Goal: Task Accomplishment & Management: Use online tool/utility

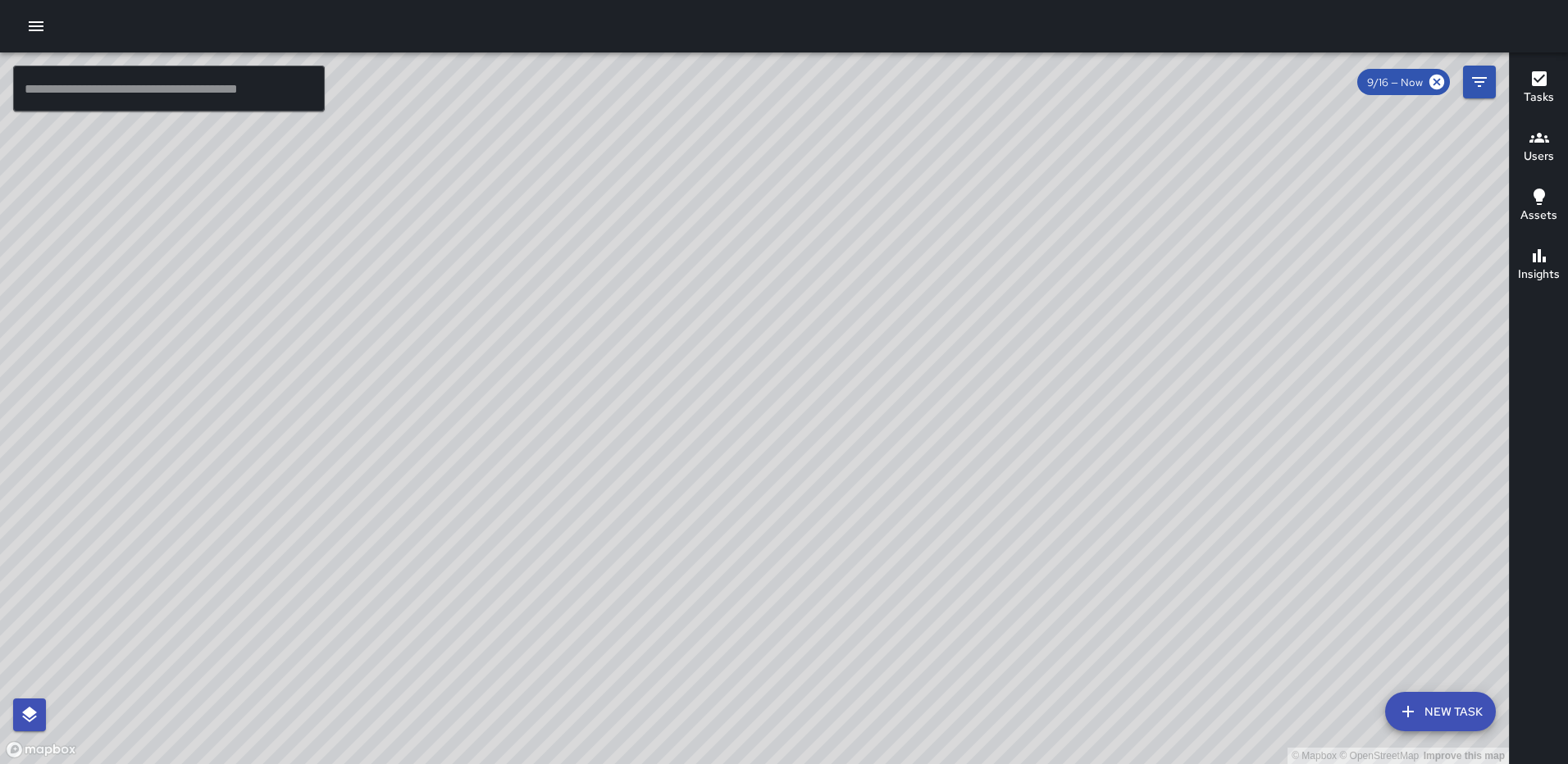
drag, startPoint x: 1134, startPoint y: 246, endPoint x: 864, endPoint y: 316, distance: 278.9
click at [864, 324] on div "© Mapbox © OpenStreetMap Improve this map" at bounding box center [755, 408] width 1509 height 711
click at [1478, 80] on icon "Filters" at bounding box center [1479, 82] width 19 height 19
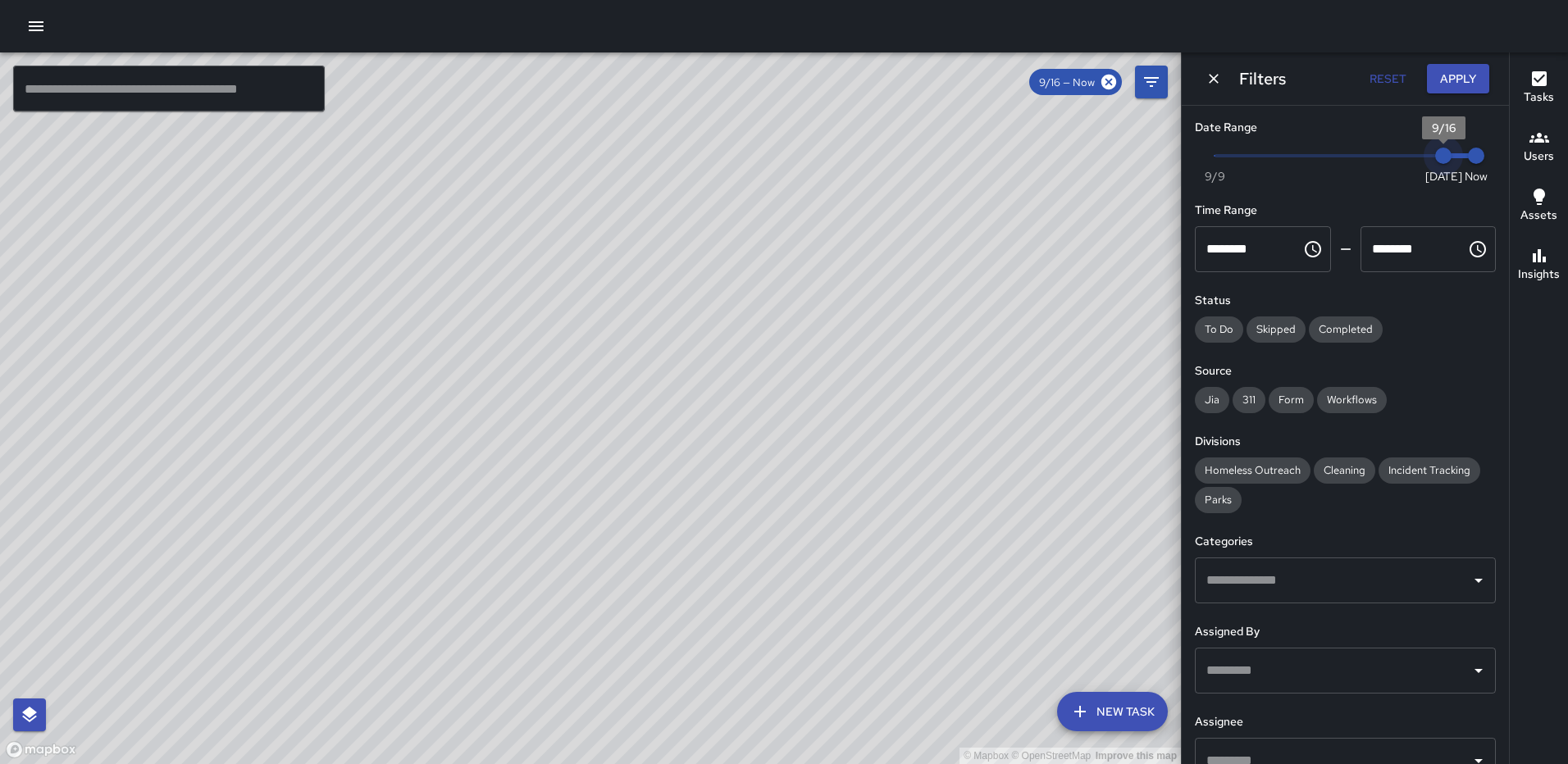
type input "*"
drag, startPoint x: 1427, startPoint y: 152, endPoint x: 1415, endPoint y: 154, distance: 12.2
click at [1415, 154] on span "9/15" at bounding box center [1411, 155] width 17 height 17
click at [1450, 76] on button "Apply" at bounding box center [1458, 79] width 62 height 31
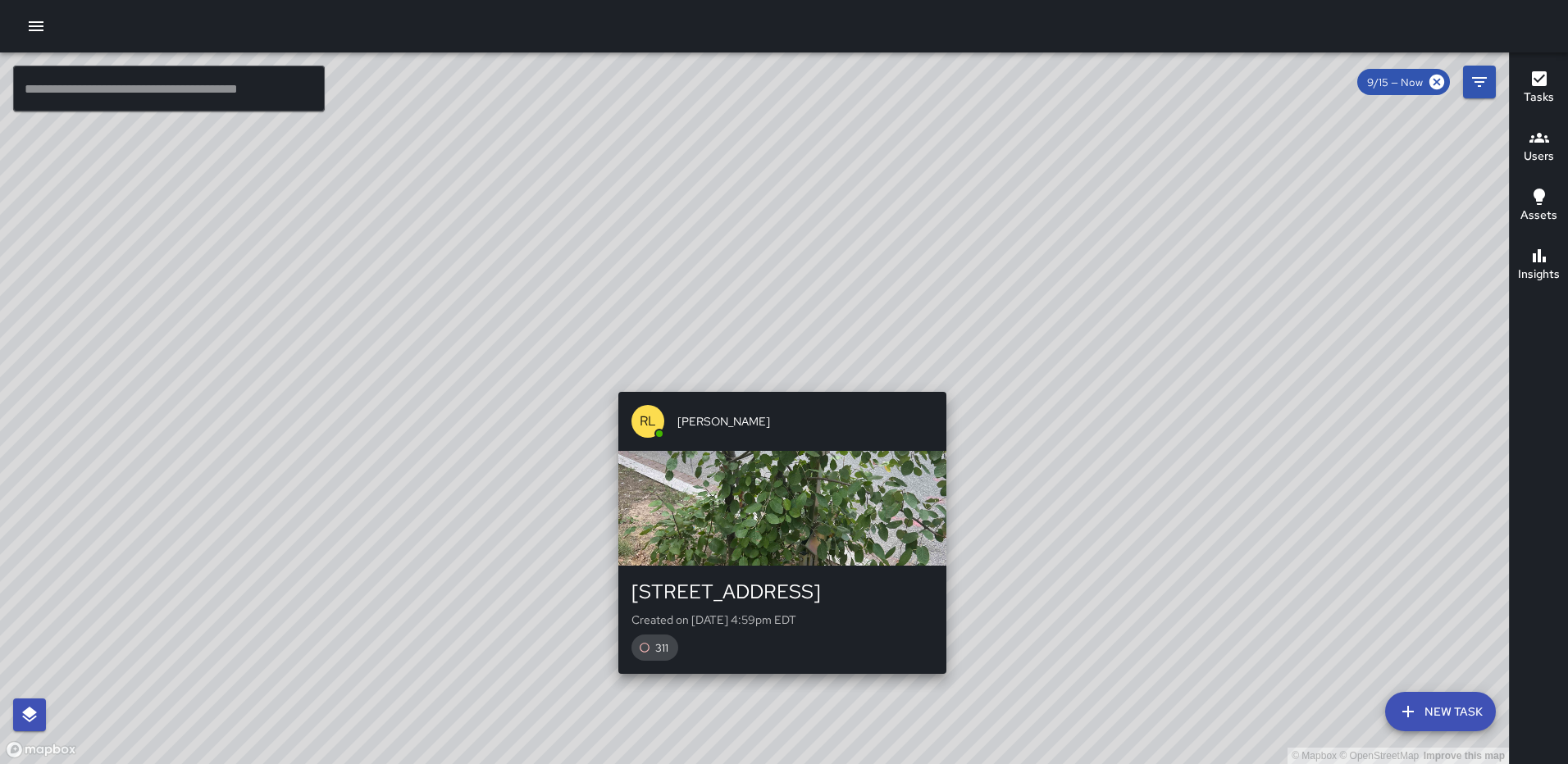
click at [776, 382] on div "© Mapbox © OpenStreetMap Improve this map [PERSON_NAME] [STREET_ADDRESS][GEOGRA…" at bounding box center [755, 408] width 1509 height 711
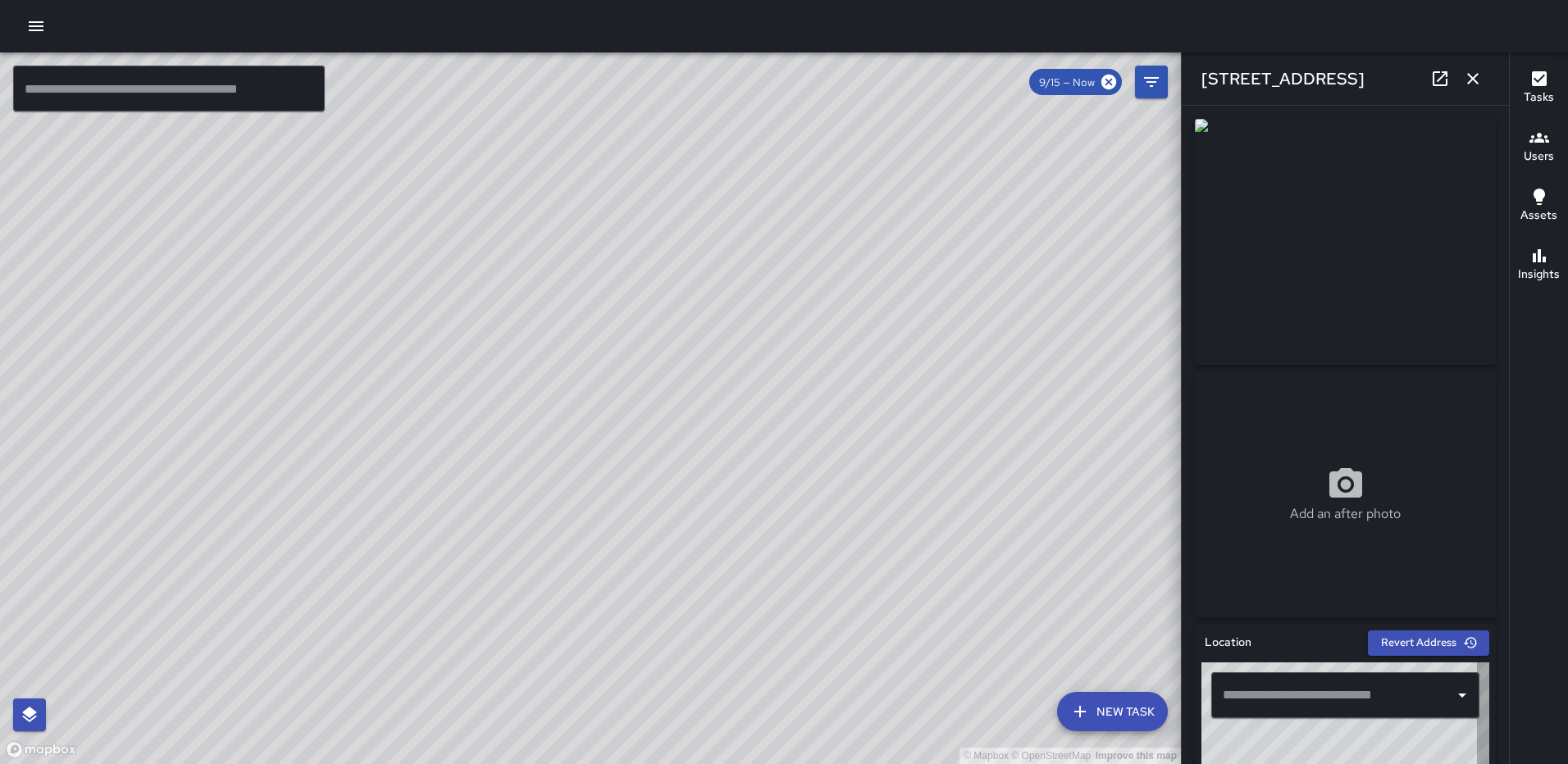
type input "**********"
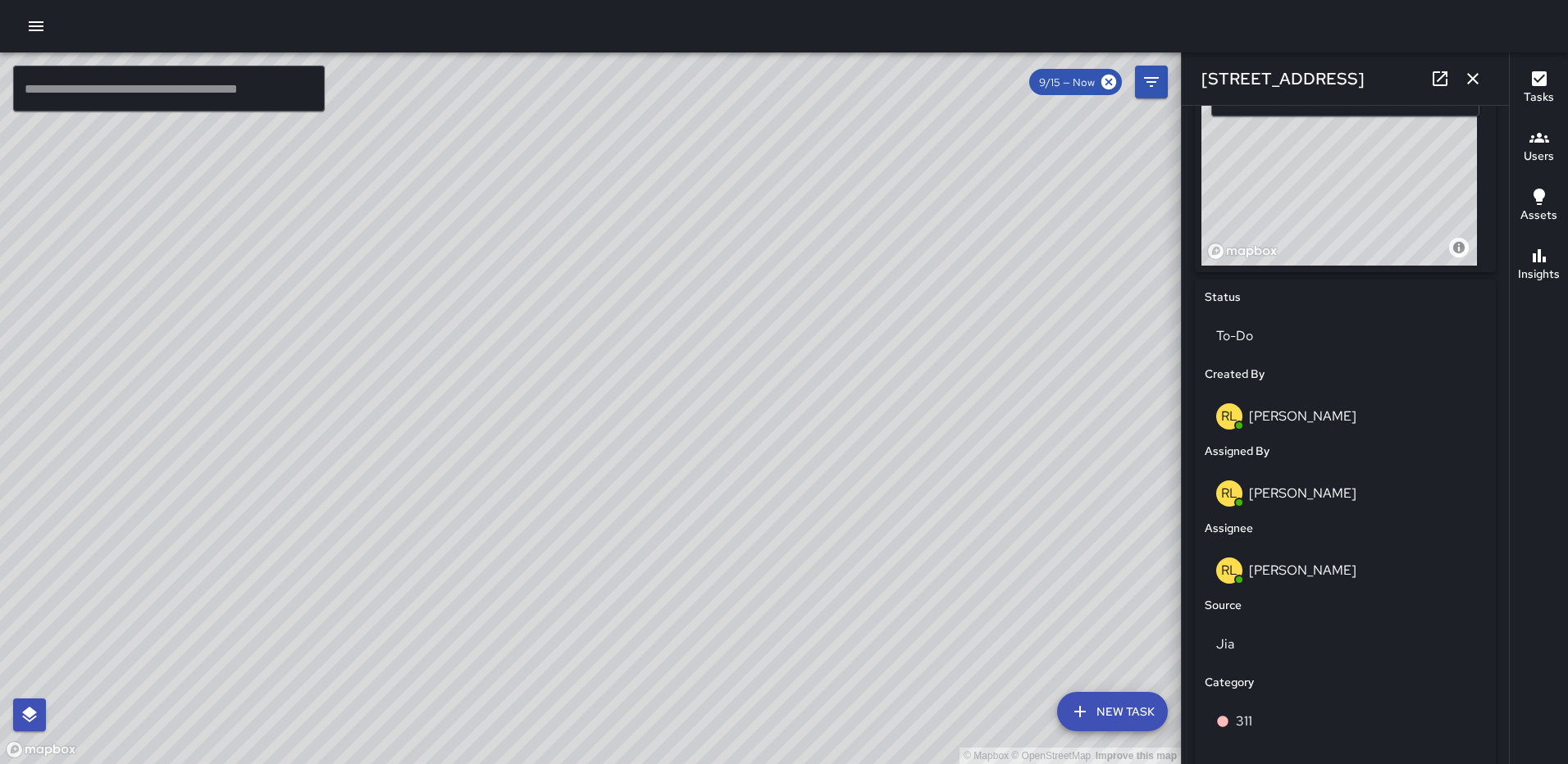
scroll to position [586, 0]
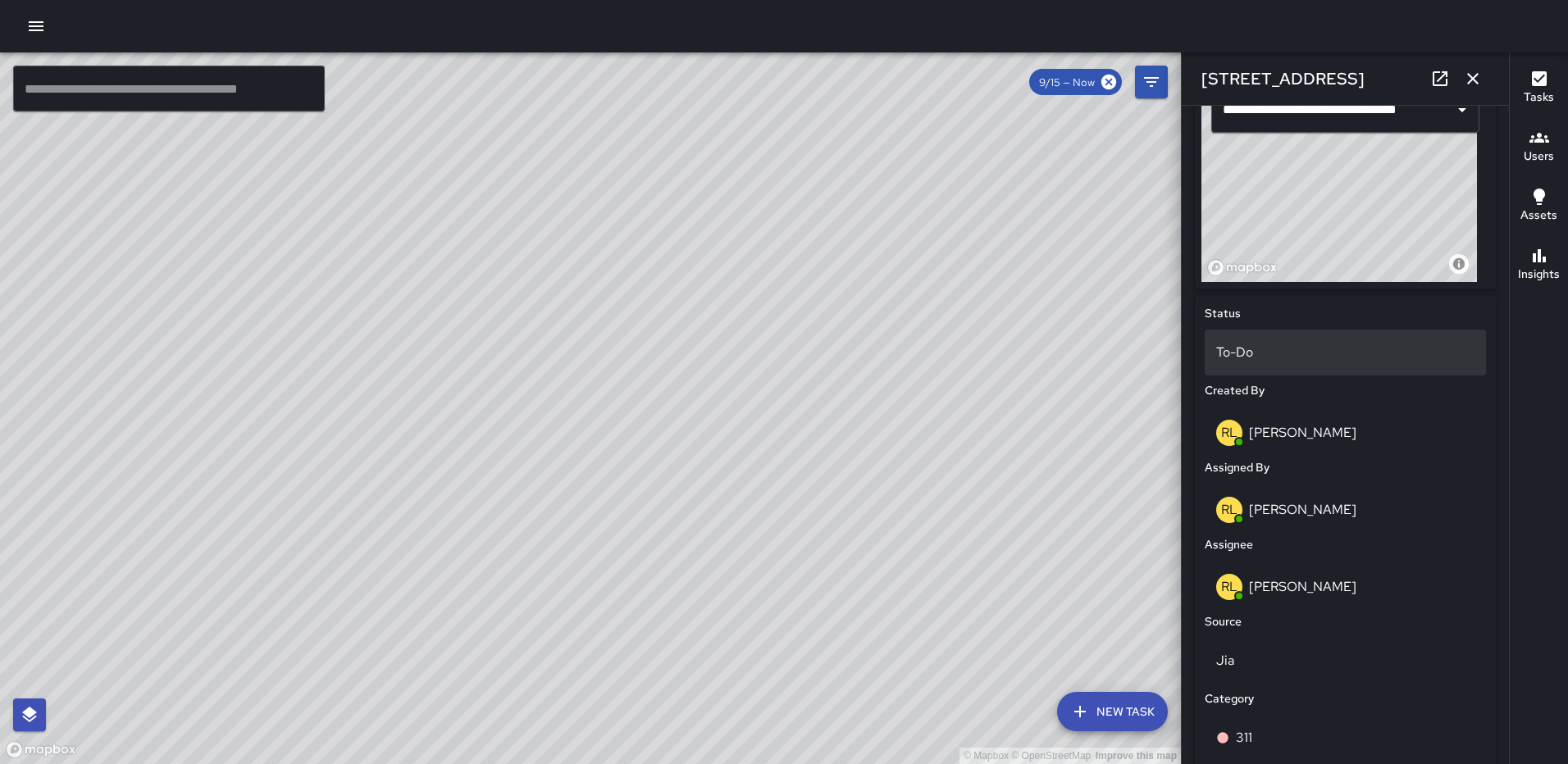
click at [1312, 357] on p "To-Do" at bounding box center [1346, 352] width 258 height 19
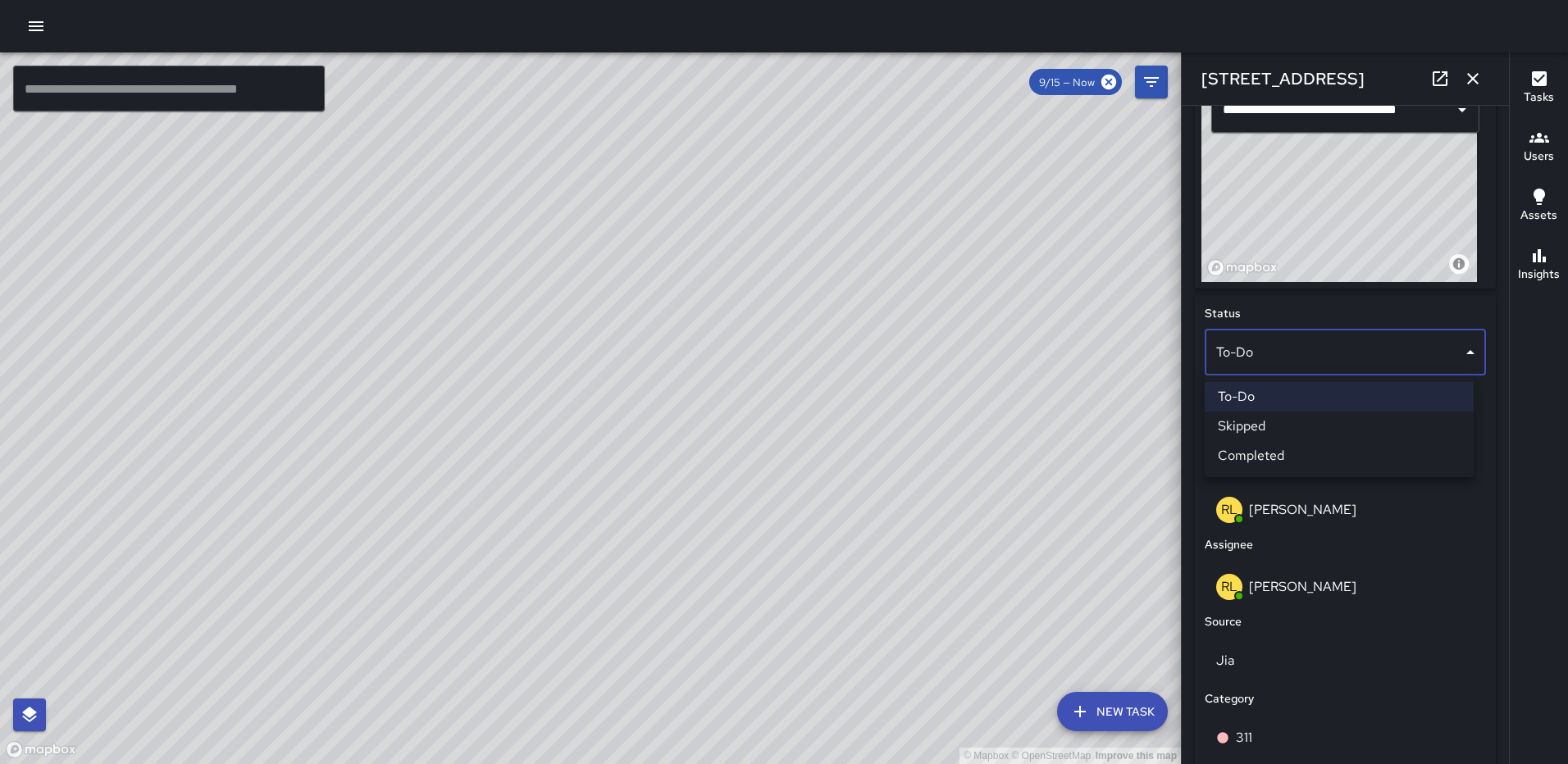
click at [1313, 451] on li "Completed" at bounding box center [1340, 456] width 269 height 30
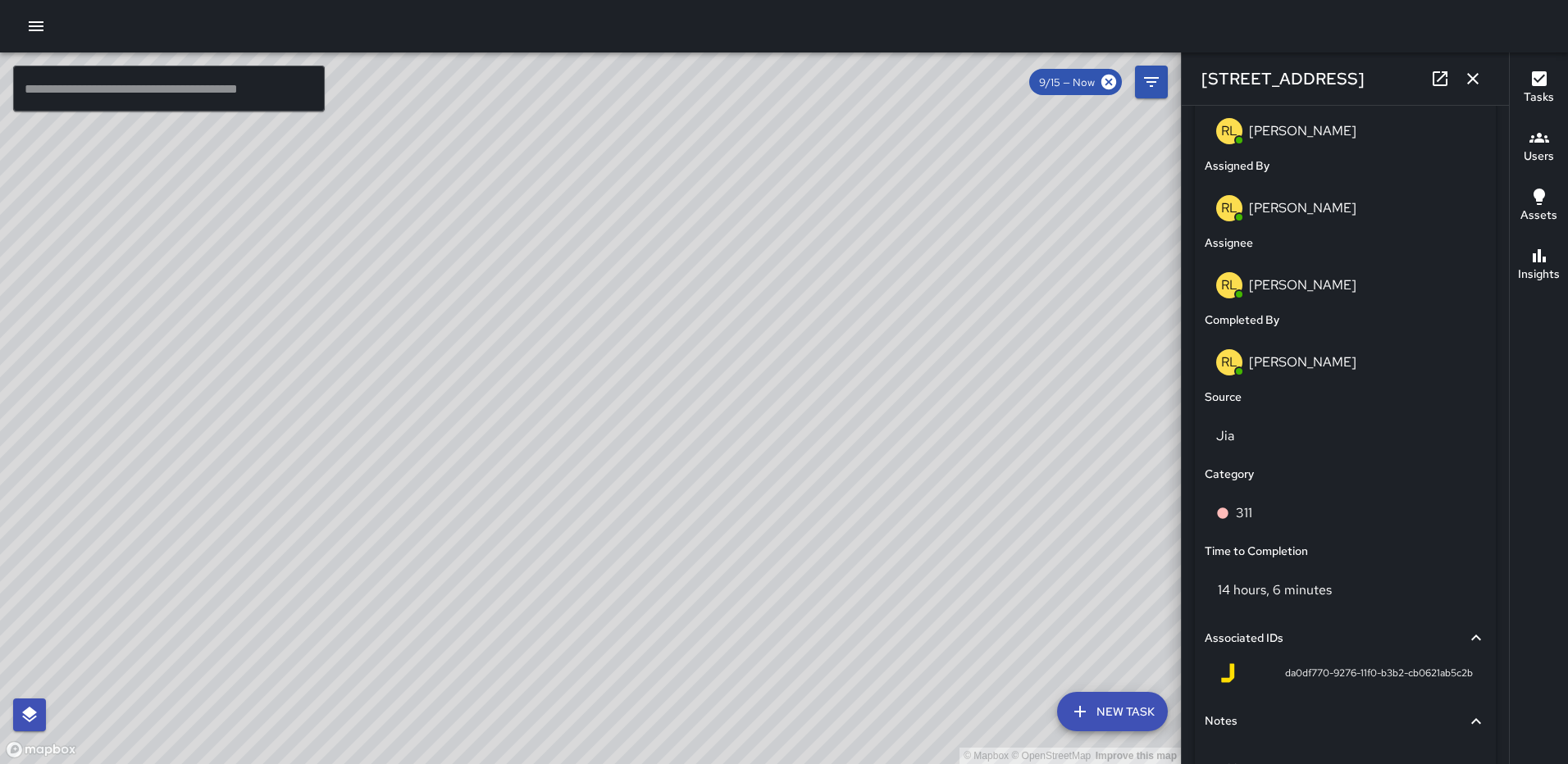
scroll to position [1007, 0]
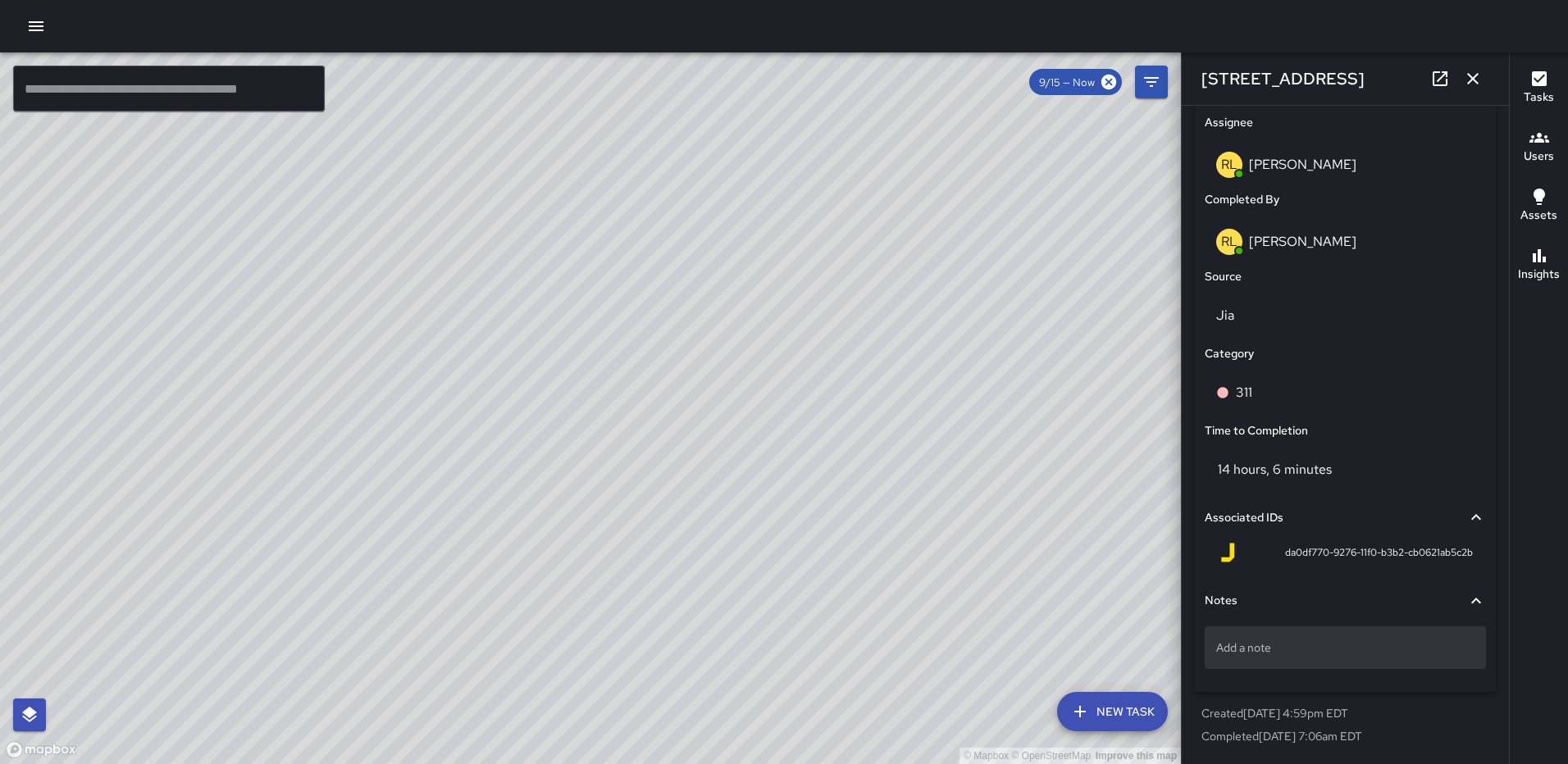
click at [1282, 650] on p "Add a note" at bounding box center [1346, 647] width 258 height 17
type textarea "**********"
click at [1474, 72] on icon "button" at bounding box center [1473, 78] width 19 height 19
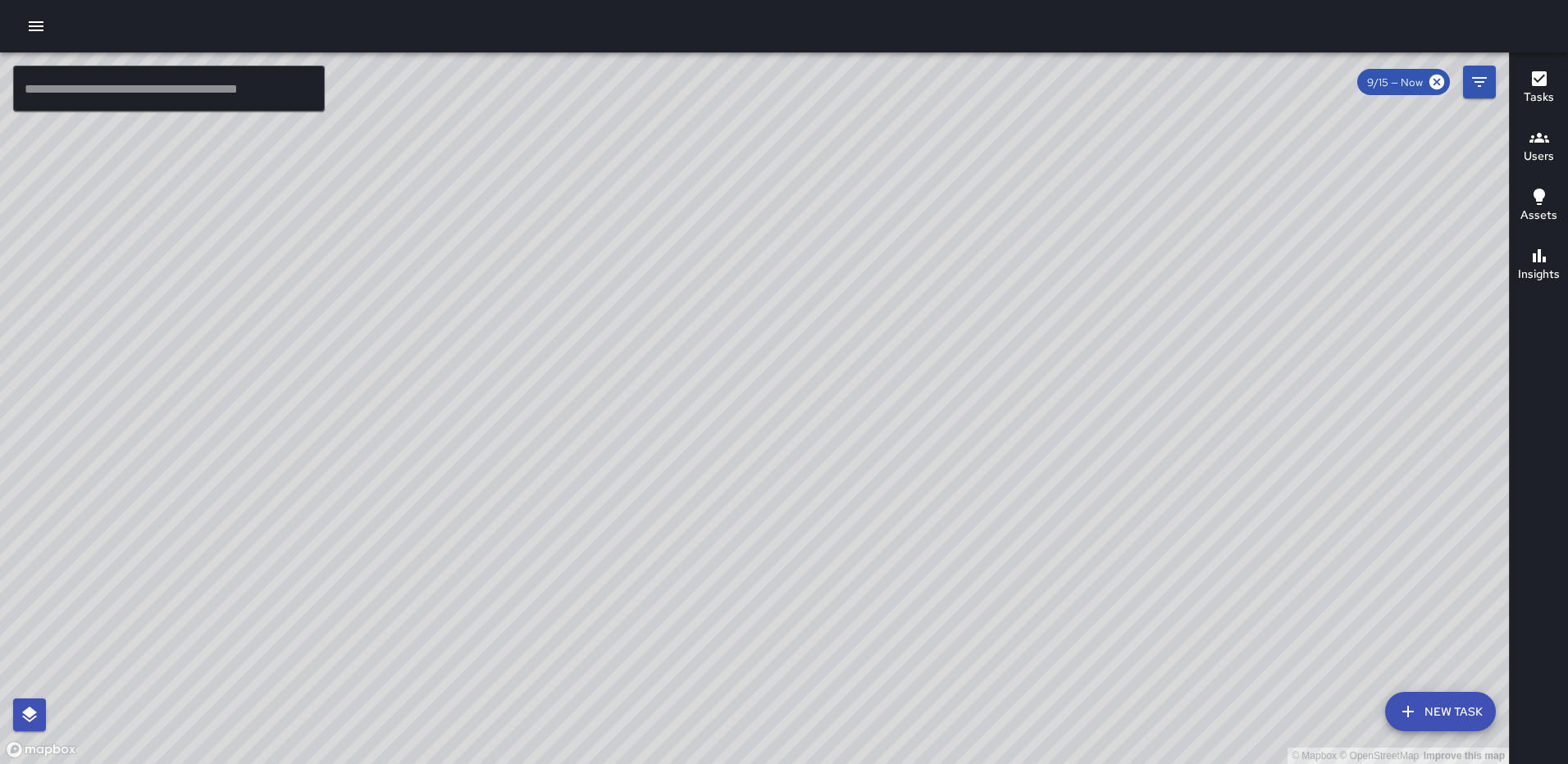
drag, startPoint x: 1119, startPoint y: 629, endPoint x: 1049, endPoint y: 147, distance: 487.1
click at [1049, 148] on div "© Mapbox © OpenStreetMap Improve this map" at bounding box center [755, 408] width 1509 height 711
click at [1060, 500] on div "© Mapbox © OpenStreetMap Improve this map [PERSON_NAME] [STREET_ADDRESS] Create…" at bounding box center [755, 408] width 1509 height 711
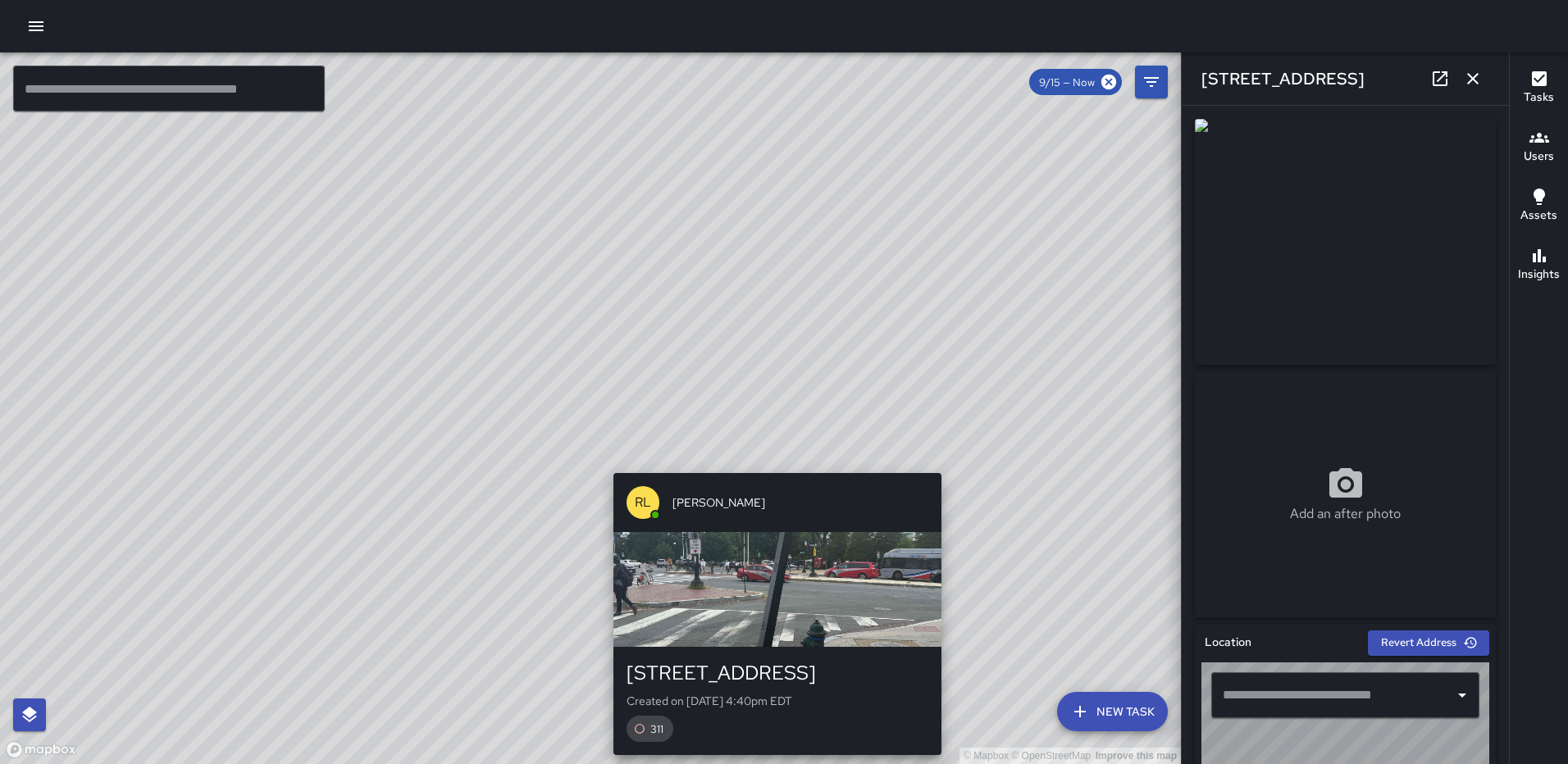
type input "**********"
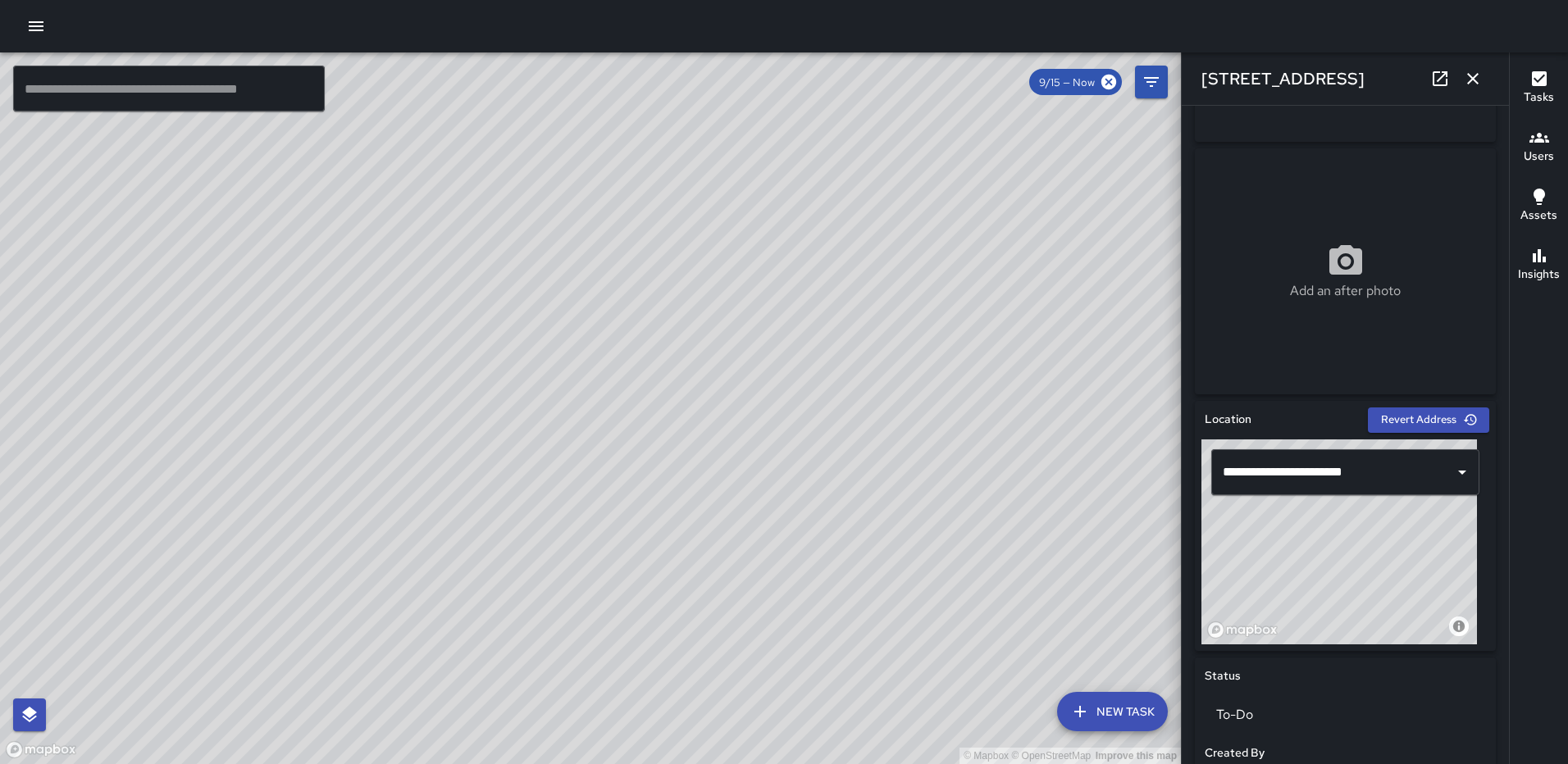
scroll to position [242, 0]
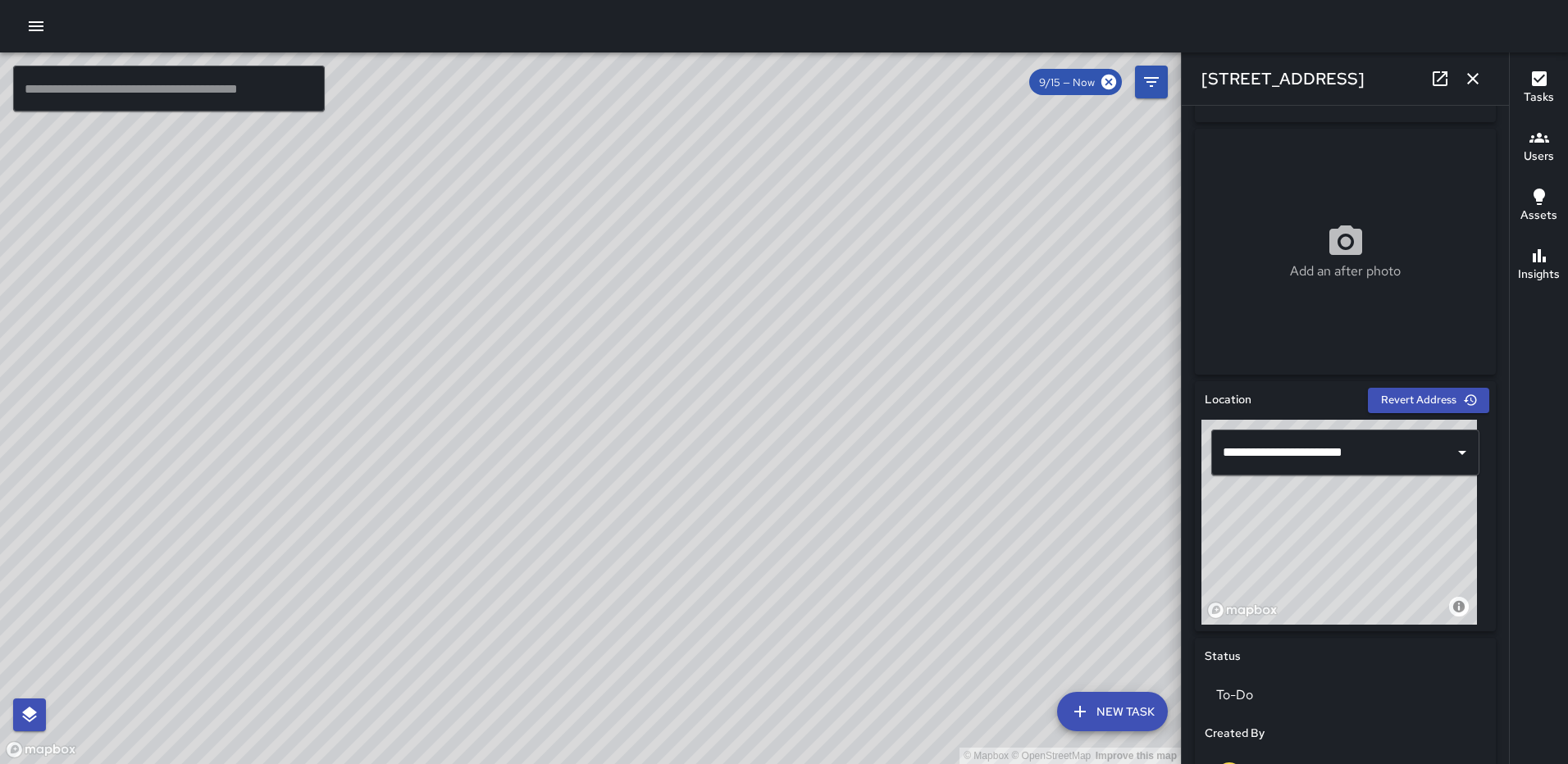
drag, startPoint x: 1354, startPoint y: 518, endPoint x: 1376, endPoint y: 489, distance: 36.4
click at [1376, 493] on div "© Mapbox © OpenStreetMap Improve this map" at bounding box center [1340, 522] width 276 height 205
click at [1252, 686] on p "To-Do" at bounding box center [1346, 696] width 258 height 19
click at [1250, 722] on li "Completed" at bounding box center [1340, 730] width 269 height 30
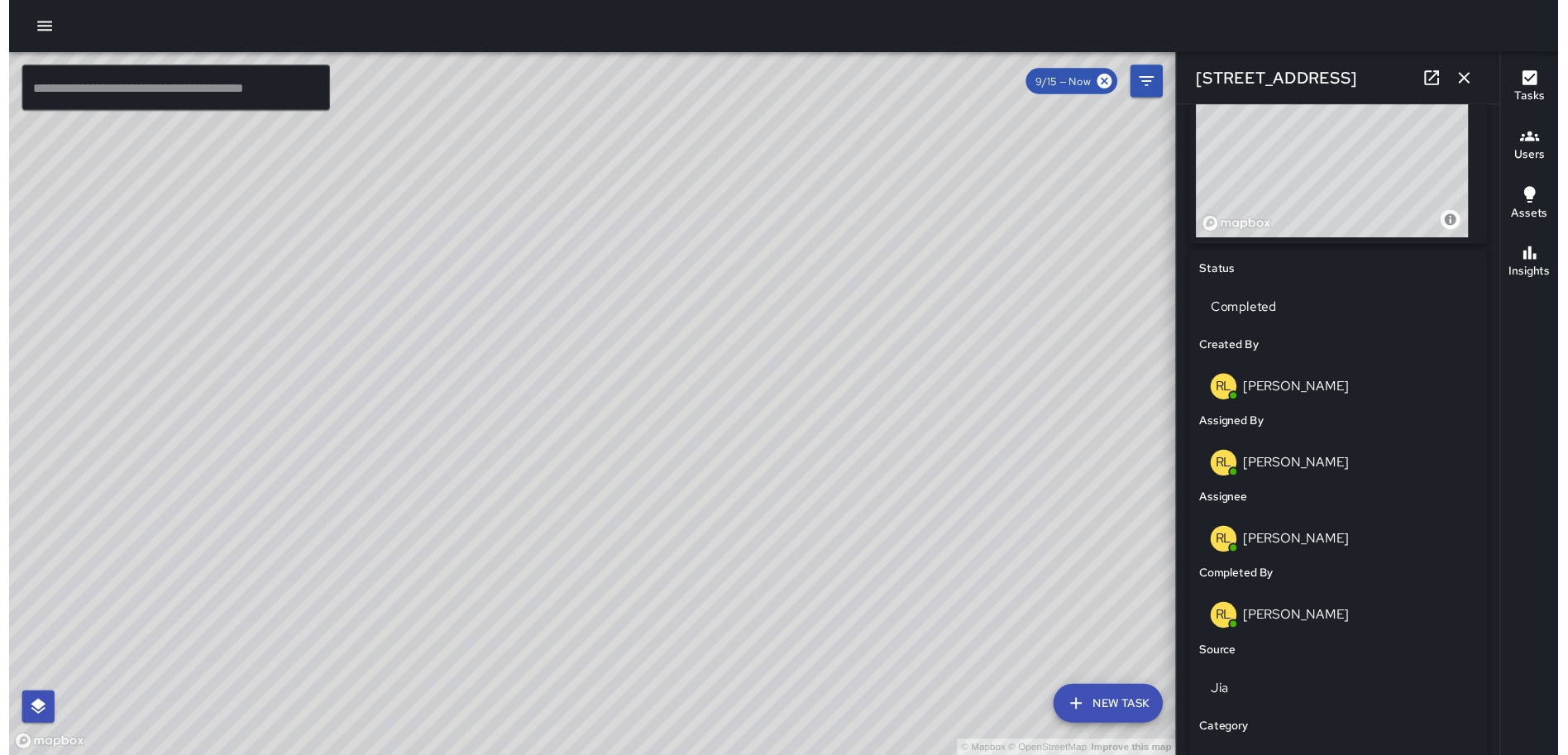
scroll to position [1016, 0]
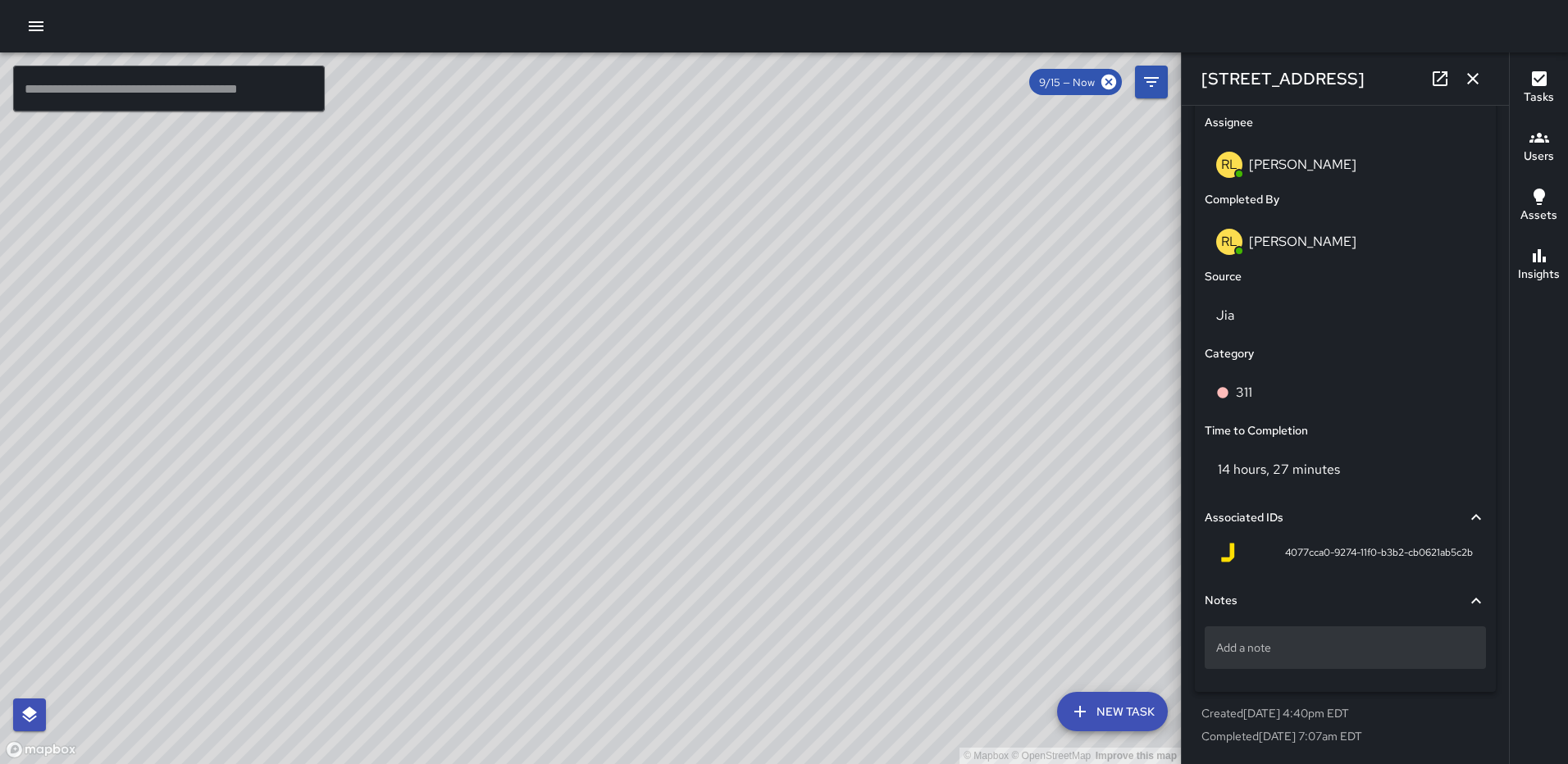
click at [1271, 647] on p "Add a note" at bounding box center [1346, 647] width 258 height 17
type textarea "*********"
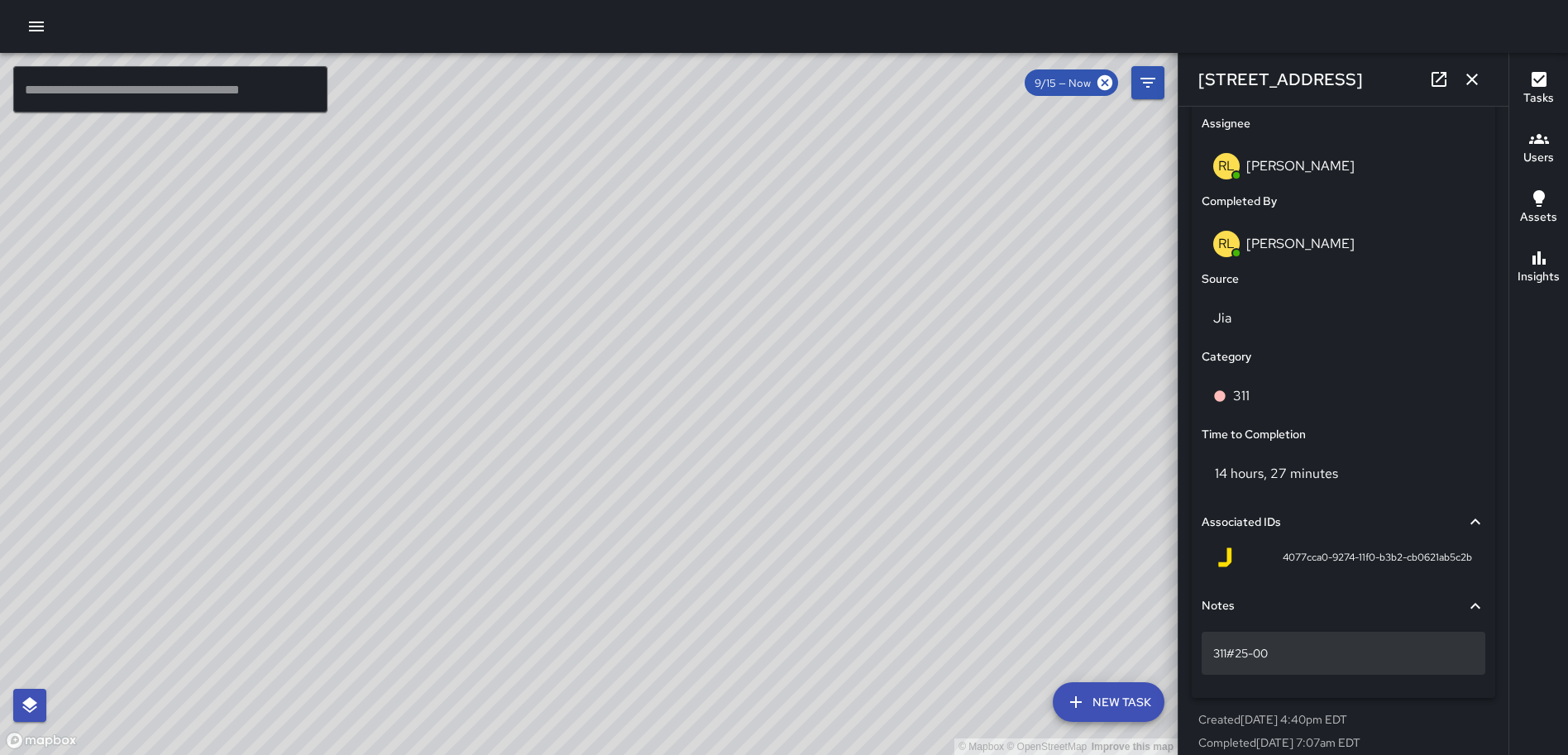
click at [1290, 653] on p "311#25-00" at bounding box center [1344, 653] width 260 height 17
type textarea "**********"
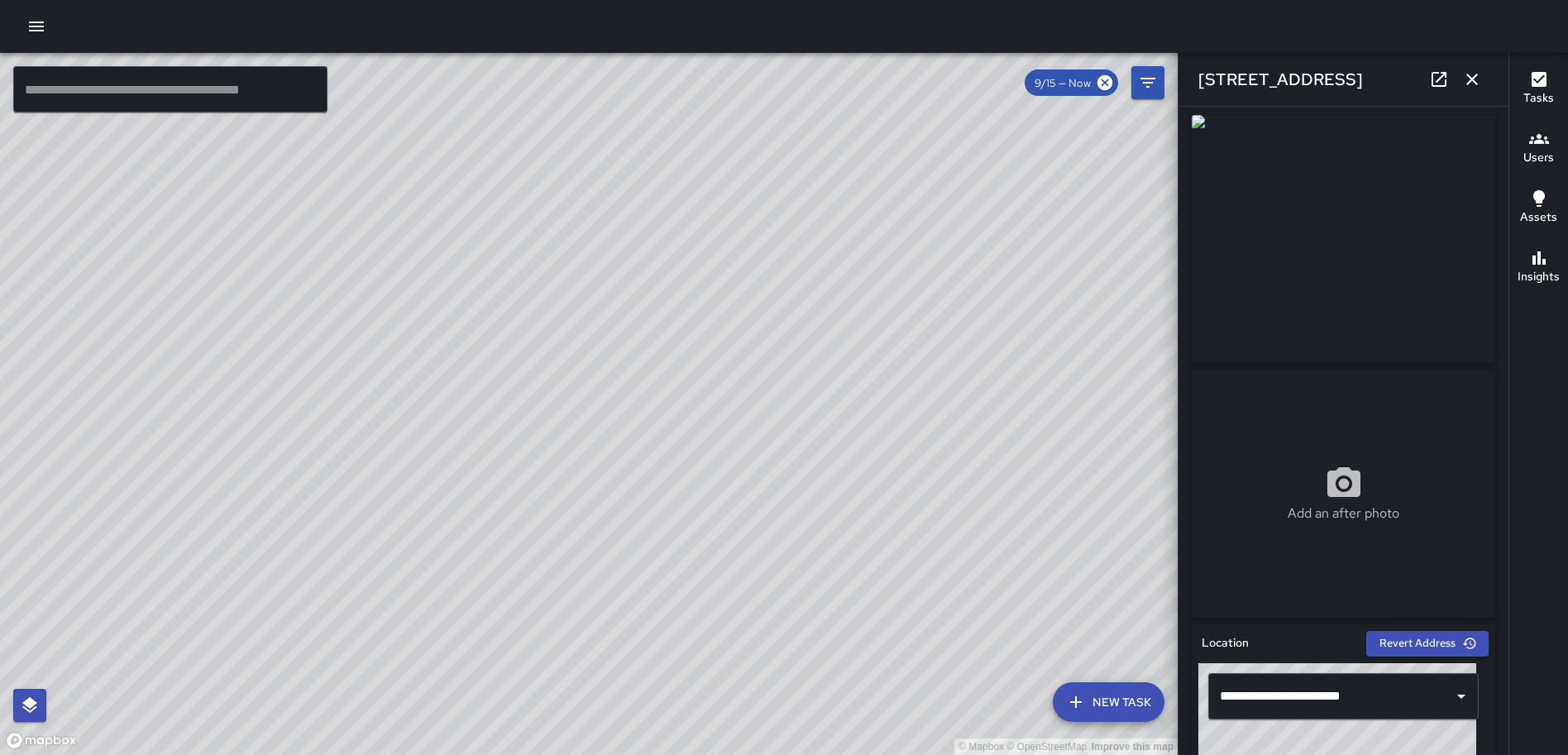
scroll to position [0, 0]
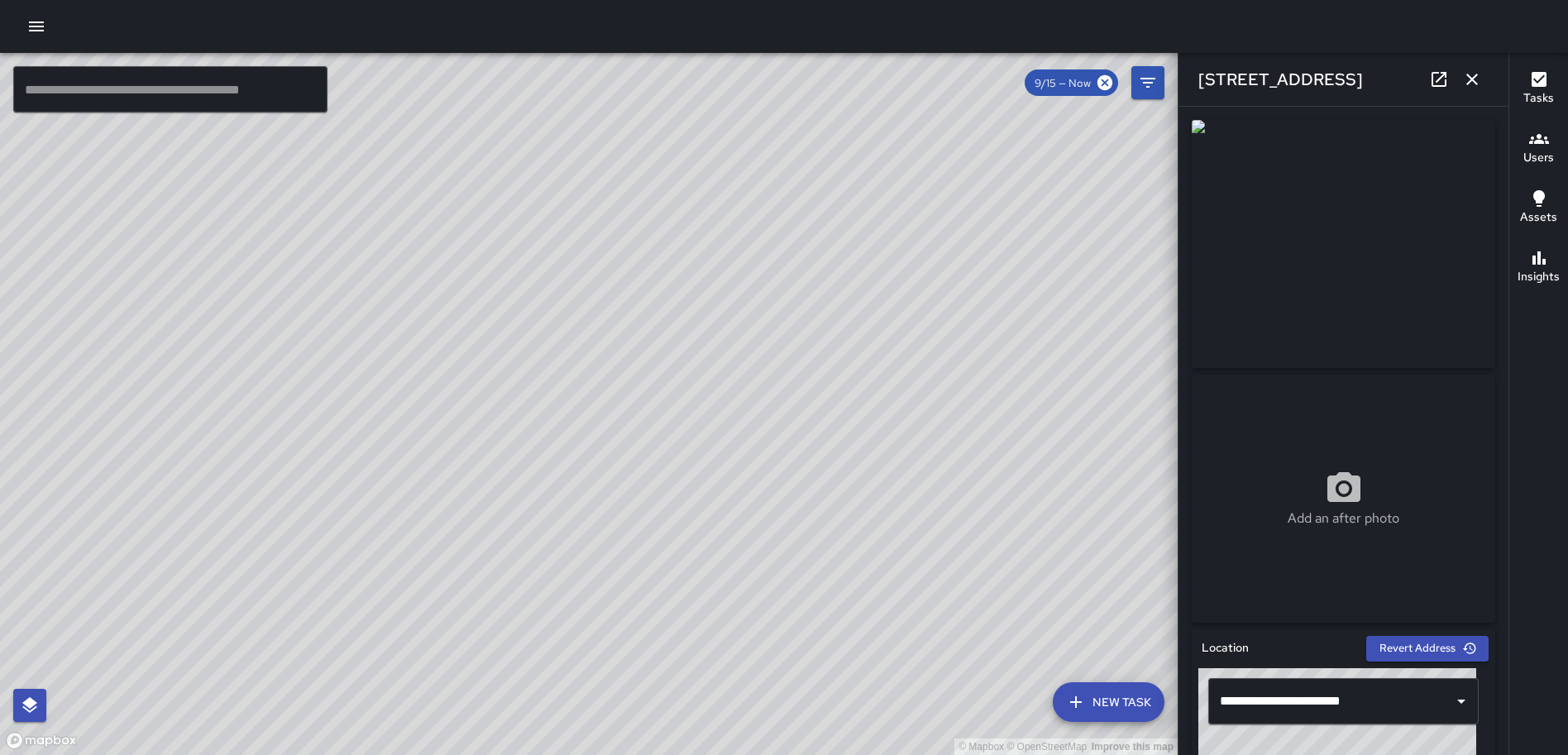
click at [1471, 73] on icon "button" at bounding box center [1472, 79] width 19 height 19
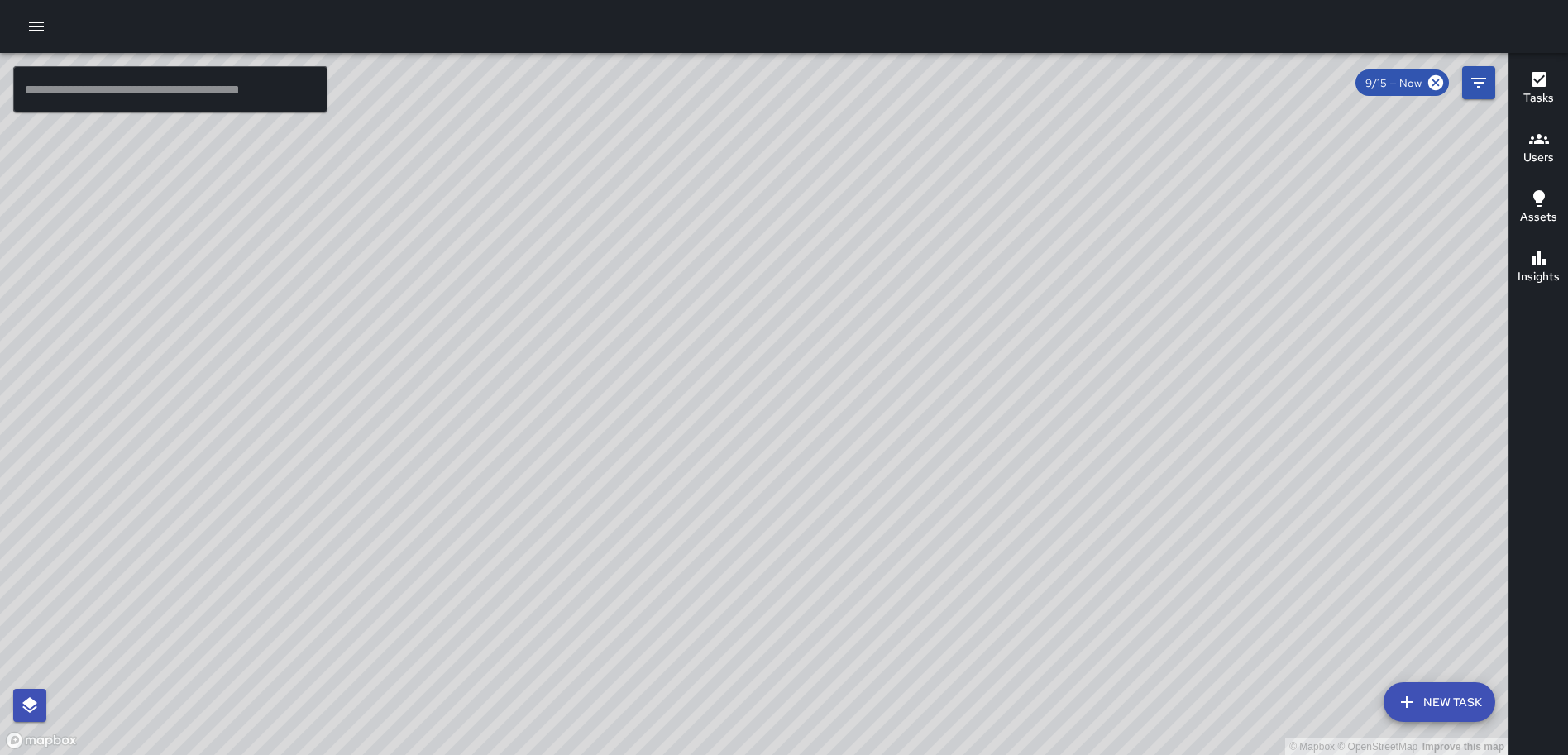
drag, startPoint x: 818, startPoint y: 309, endPoint x: 768, endPoint y: 705, distance: 399.1
click at [796, 755] on html "© Mapbox © OpenStreetMap Improve this map ​ New Task 9/15 — Now Map Layers Task…" at bounding box center [784, 378] width 1568 height 755
drag, startPoint x: 842, startPoint y: 432, endPoint x: 774, endPoint y: 417, distance: 69.6
click at [755, 455] on div "© Mapbox © OpenStreetMap Improve this map" at bounding box center [754, 404] width 1509 height 703
click at [1479, 81] on icon "Filters" at bounding box center [1479, 82] width 19 height 19
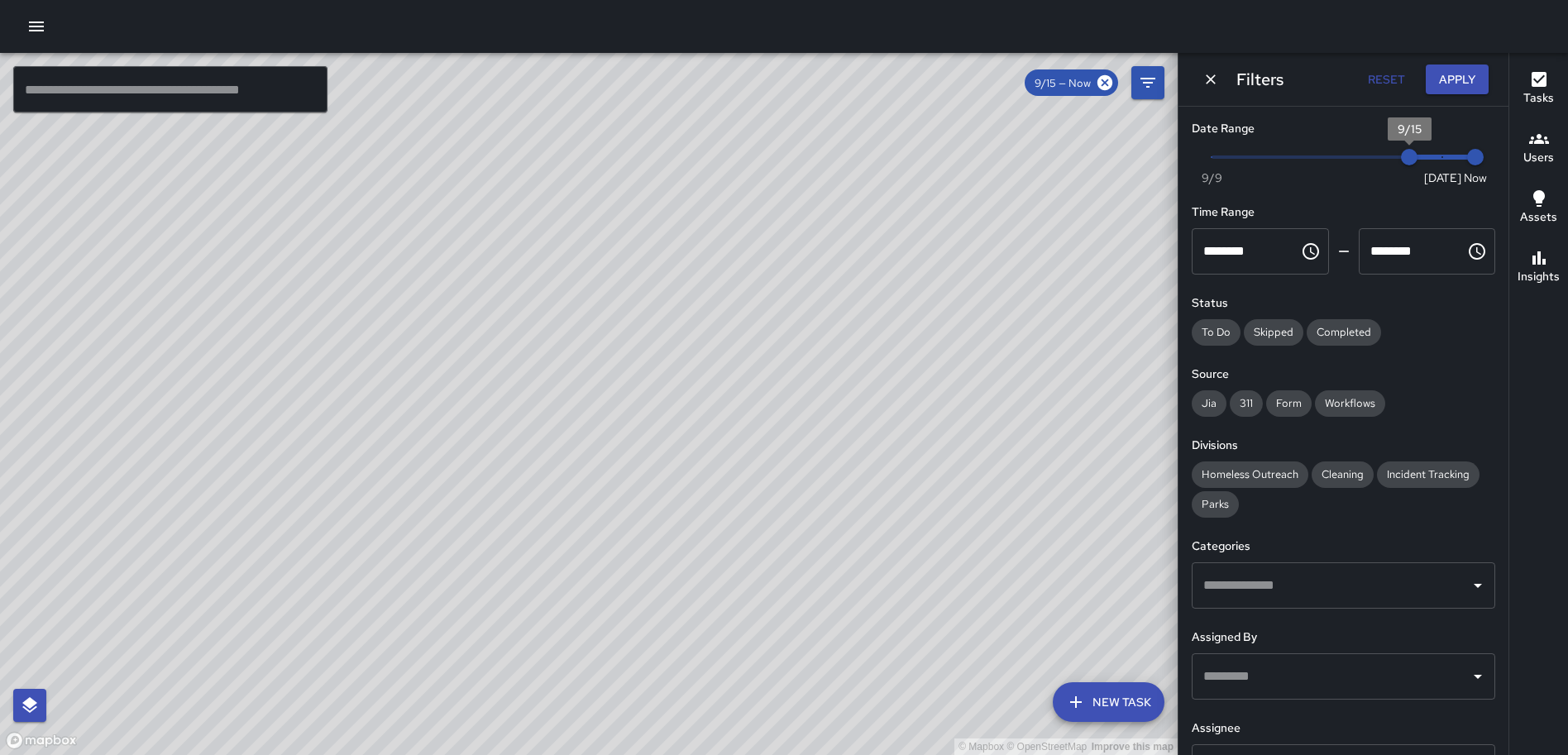
type input "*"
drag, startPoint x: 1396, startPoint y: 150, endPoint x: 948, endPoint y: 152, distance: 448.0
click at [950, 153] on div "© Mapbox © OpenStreetMap Improve this map ​ New Task 9/15 — Now Map Layers Task…" at bounding box center [784, 404] width 1568 height 703
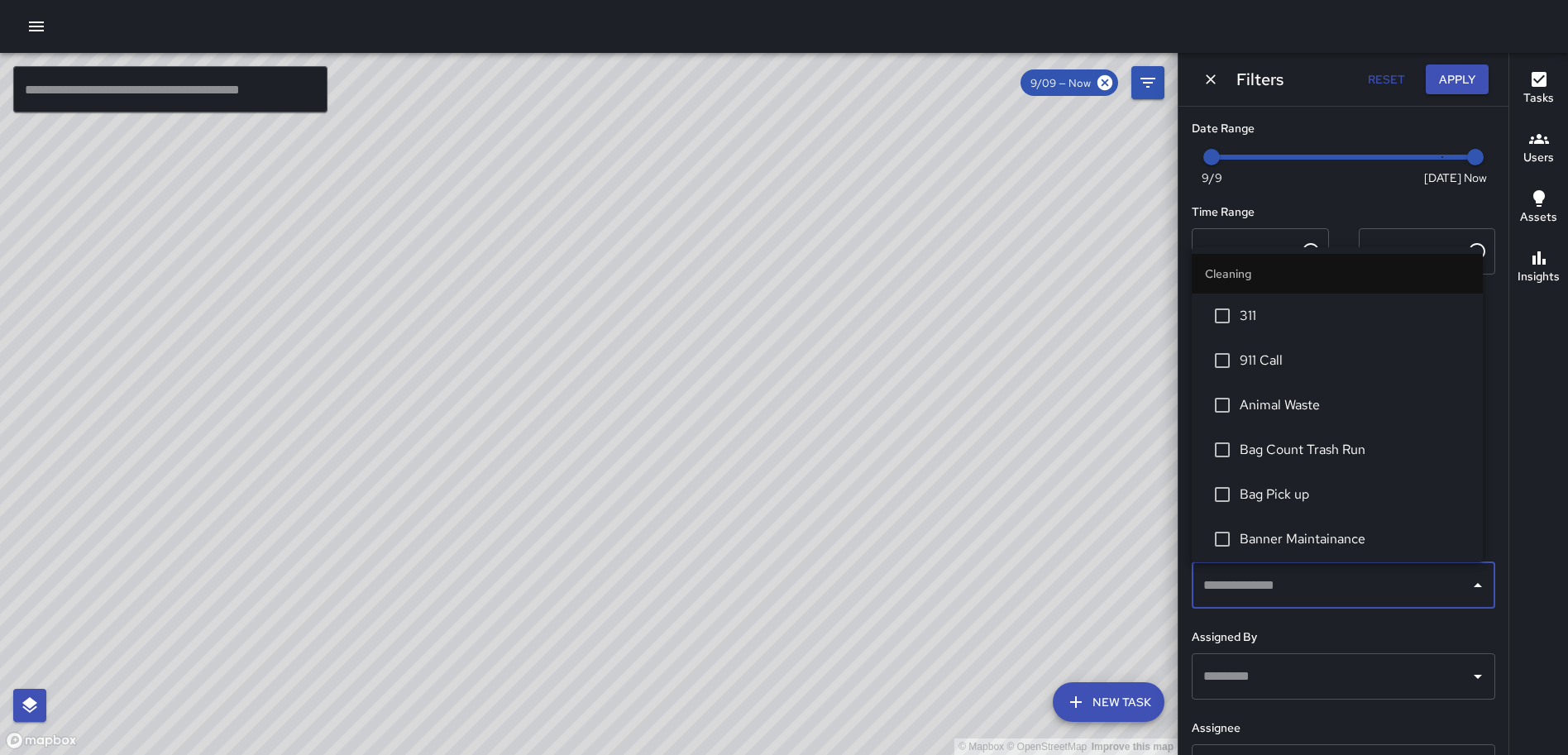
click at [1315, 596] on input "text" at bounding box center [1331, 585] width 264 height 31
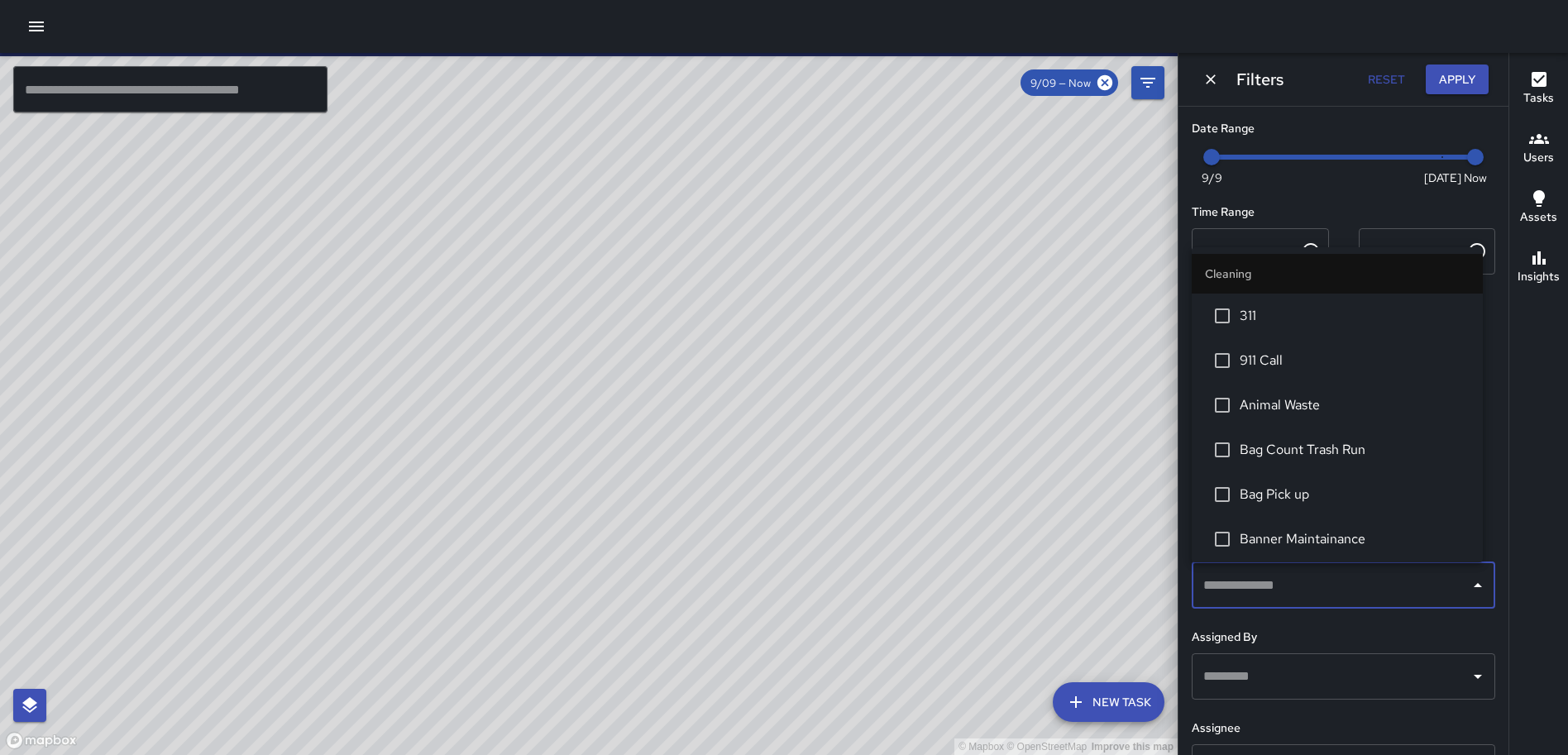
click at [1312, 591] on input "text" at bounding box center [1331, 585] width 264 height 31
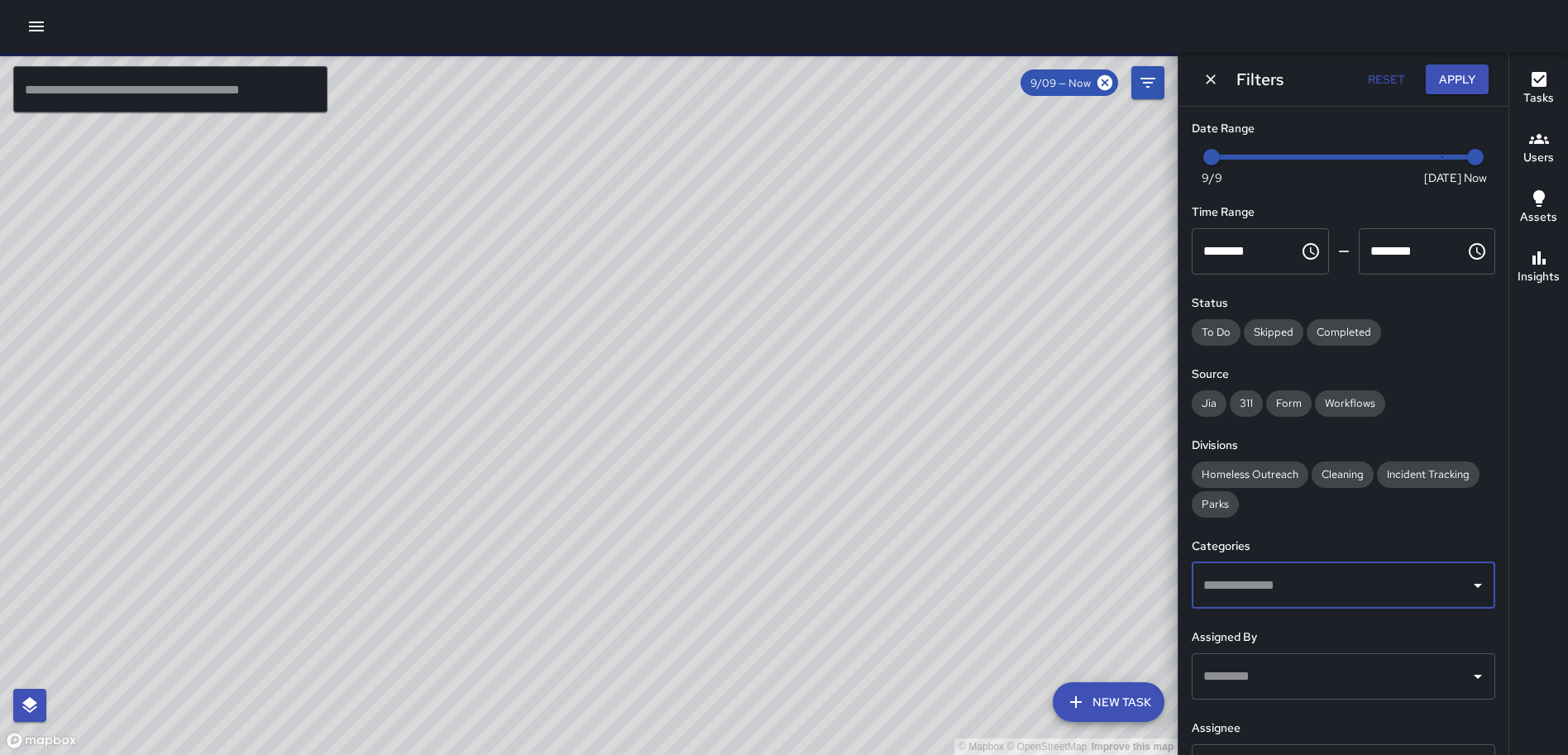
click at [1293, 580] on input "text" at bounding box center [1331, 585] width 264 height 31
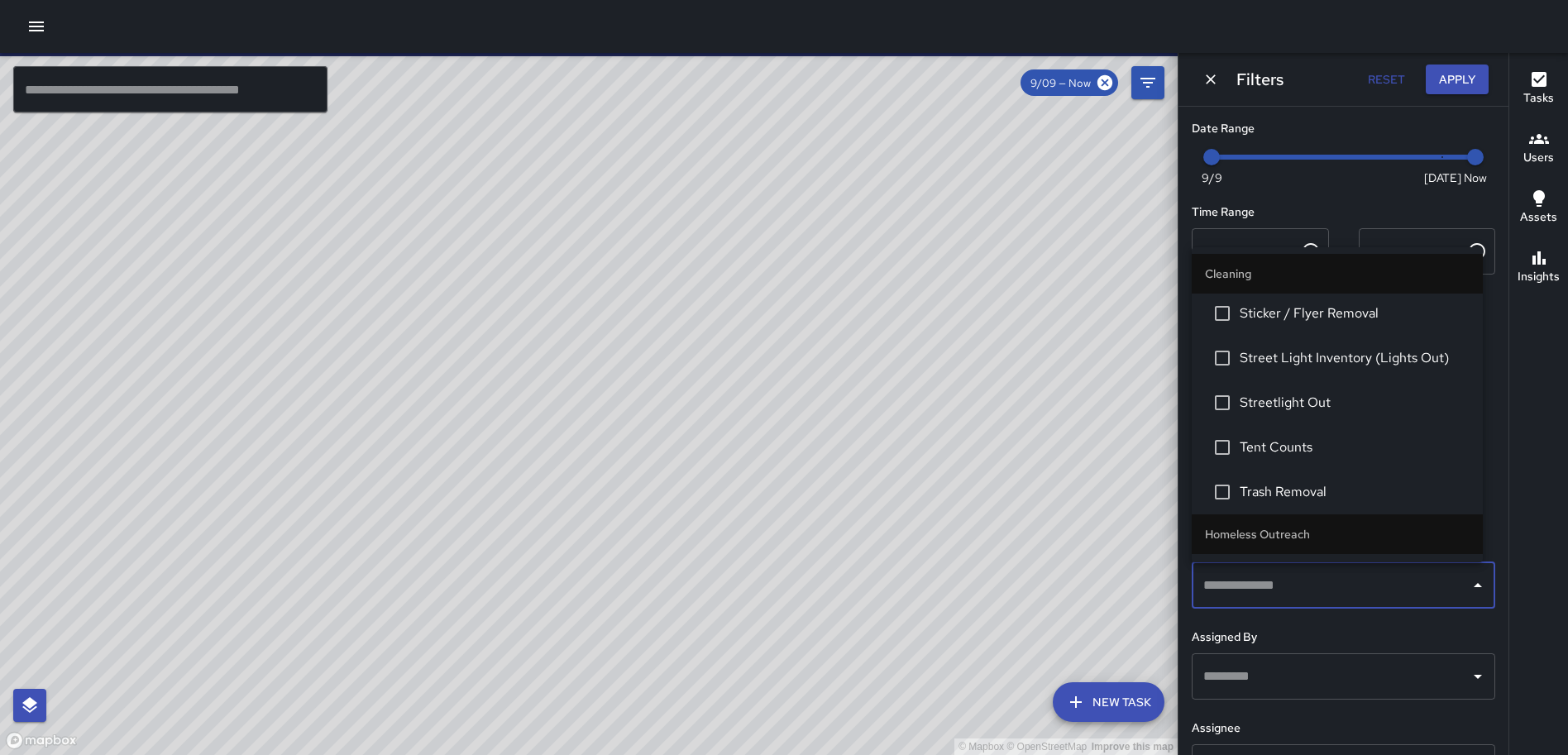
scroll to position [1406, 0]
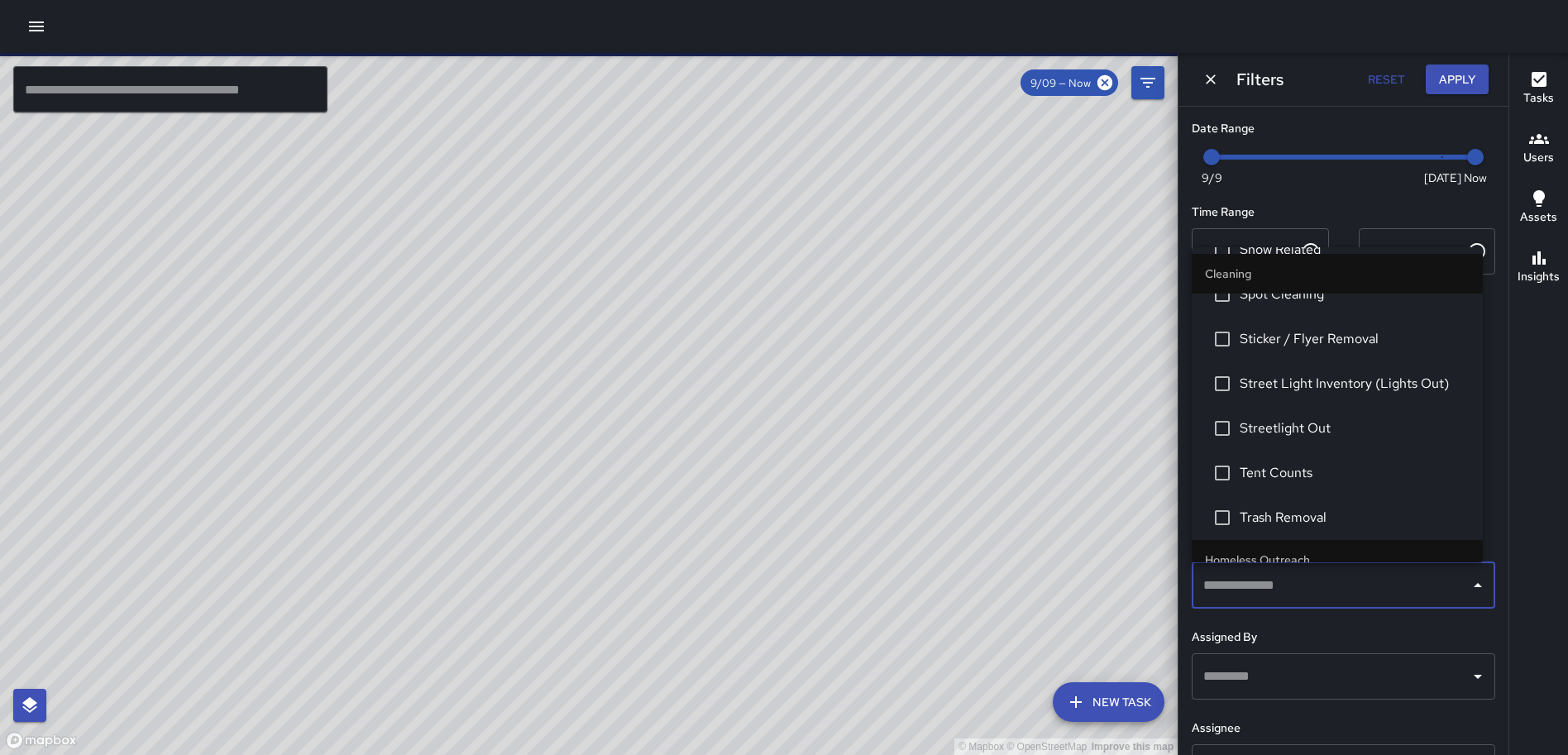
click at [1297, 330] on span "Sticker / Flyer Removal" at bounding box center [1355, 339] width 230 height 19
click at [1455, 73] on button "Apply" at bounding box center [1457, 80] width 63 height 31
